Goal: Book appointment/travel/reservation

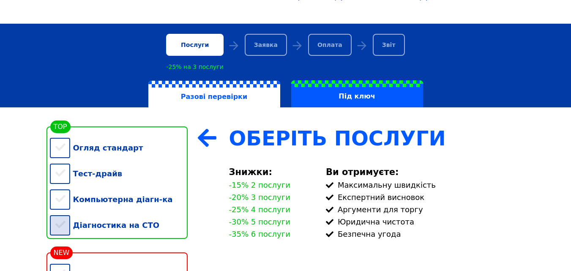
scroll to position [127, 0]
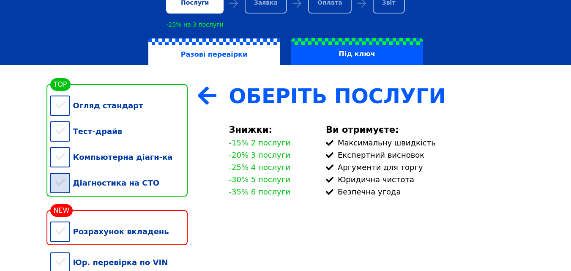
click at [102, 188] on div "Діагностика на СТО" at bounding box center [119, 183] width 138 height 26
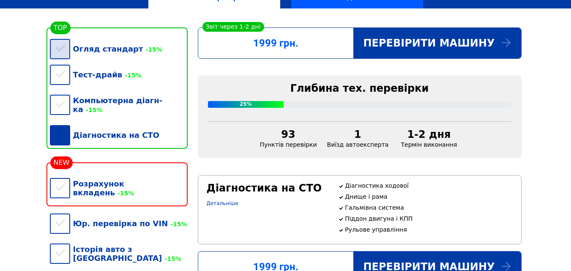
scroll to position [169, 0]
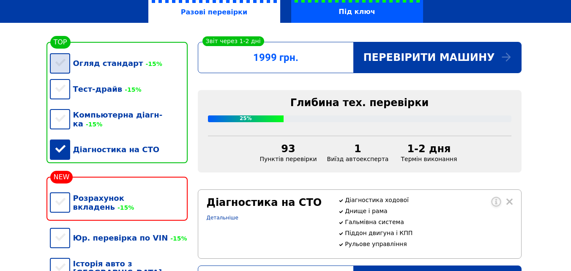
click at [101, 65] on div "Огляд стандарт -15%" at bounding box center [119, 63] width 138 height 26
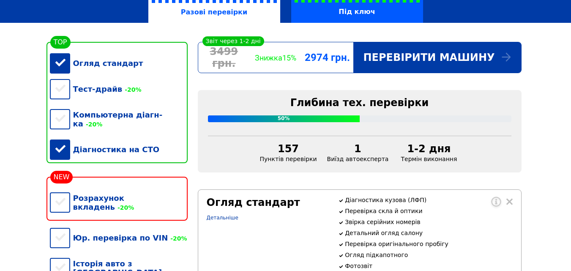
click at [101, 147] on div "Діагностика на СТО" at bounding box center [119, 149] width 138 height 26
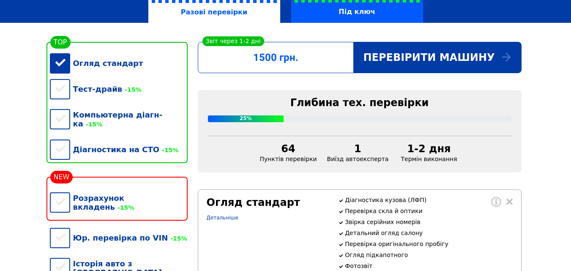
click at [58, 65] on div "Огляд стандарт" at bounding box center [119, 63] width 138 height 26
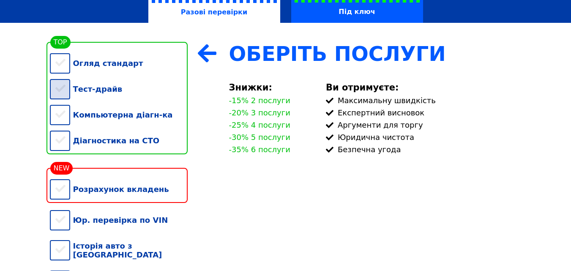
click at [61, 92] on div "Тест-драйв" at bounding box center [119, 89] width 138 height 26
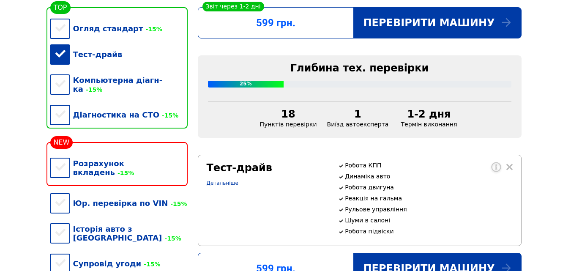
scroll to position [253, 0]
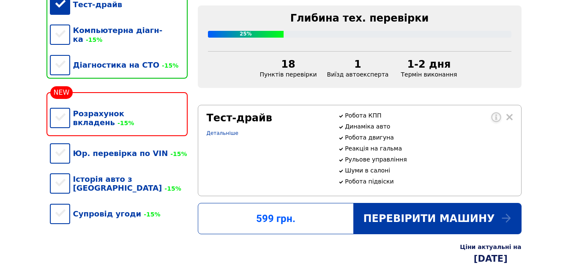
click at [60, 5] on div "Тест-драйв" at bounding box center [119, 5] width 138 height 26
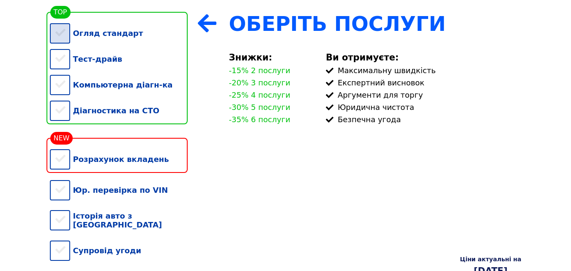
click at [60, 35] on div "Огляд стандарт" at bounding box center [119, 33] width 138 height 26
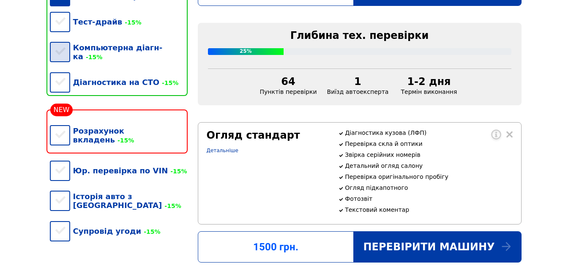
scroll to position [181, 0]
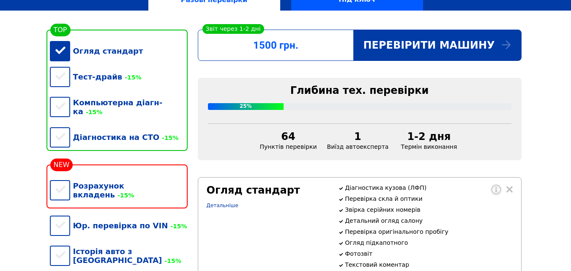
click at [68, 54] on div "Огляд стандарт" at bounding box center [119, 51] width 138 height 26
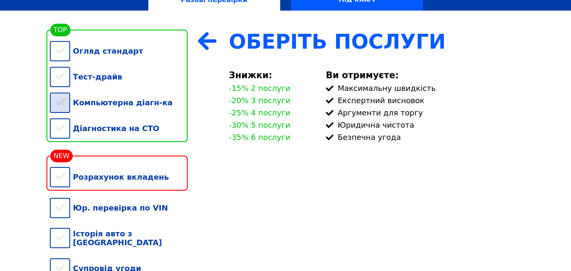
click at [62, 105] on div "Компьютерна діагн-ка" at bounding box center [119, 103] width 138 height 26
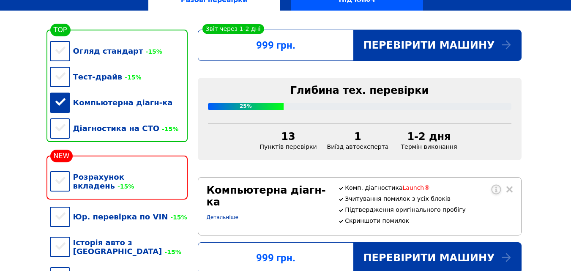
click at [60, 107] on div "Компьютерна діагн-ка" at bounding box center [119, 103] width 138 height 26
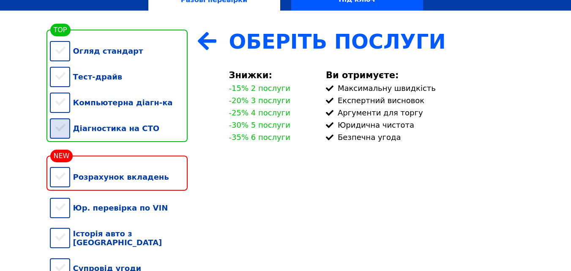
click at [65, 136] on div "Діагностика на СТО" at bounding box center [119, 128] width 138 height 26
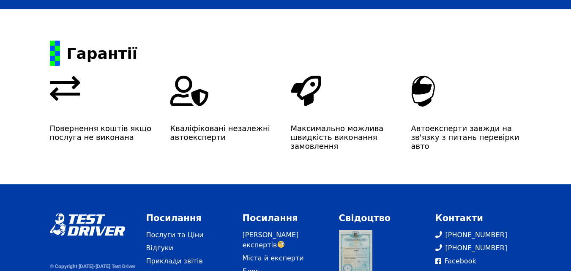
scroll to position [1503, 0]
